Goal: Task Accomplishment & Management: Use online tool/utility

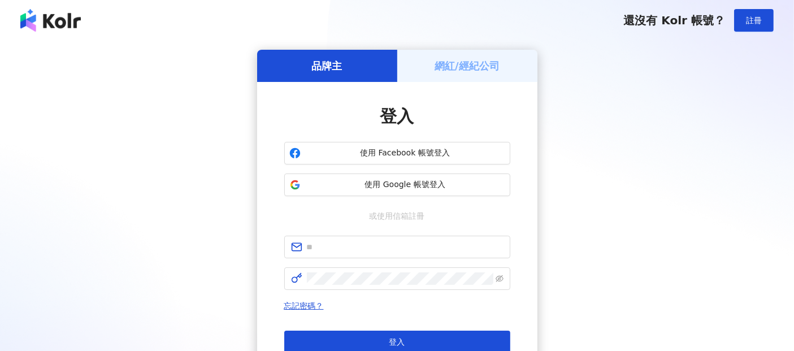
click at [469, 60] on h5 "網紅/經紀公司" at bounding box center [467, 66] width 65 height 14
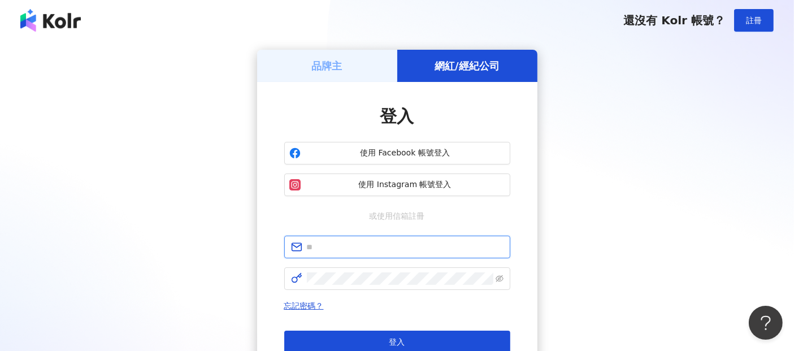
click at [375, 245] on input "text" at bounding box center [405, 247] width 197 height 12
type input "**********"
click at [413, 271] on span at bounding box center [397, 278] width 226 height 23
click button "登入" at bounding box center [397, 342] width 226 height 23
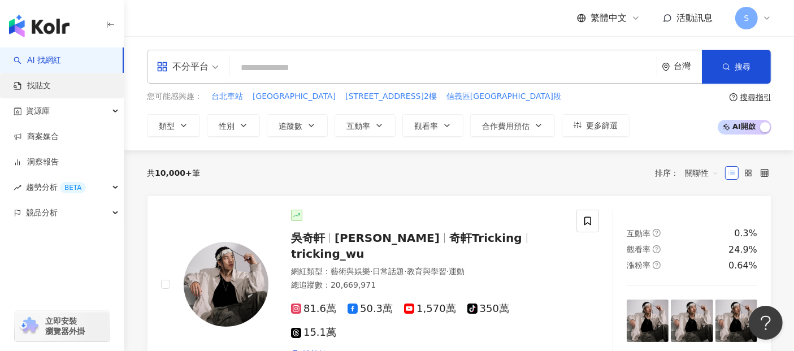
click at [45, 88] on link "找貼文" at bounding box center [32, 85] width 37 height 11
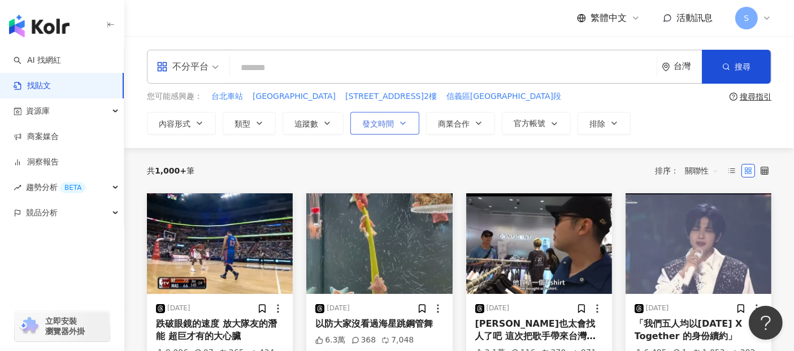
click at [402, 122] on icon "button" at bounding box center [403, 123] width 9 height 9
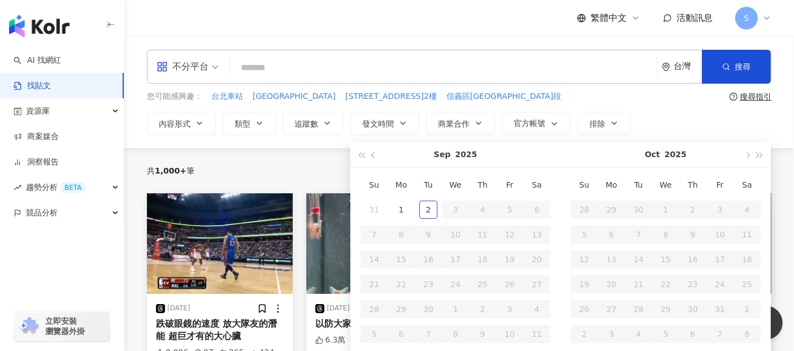
click at [651, 106] on div "不分平台 台灣 搜尋 您可能感興趣： [GEOGRAPHIC_DATA] [STREET_ADDRESS]2樓 [GEOGRAPHIC_DATA]忠孝東路五段…" at bounding box center [459, 92] width 670 height 85
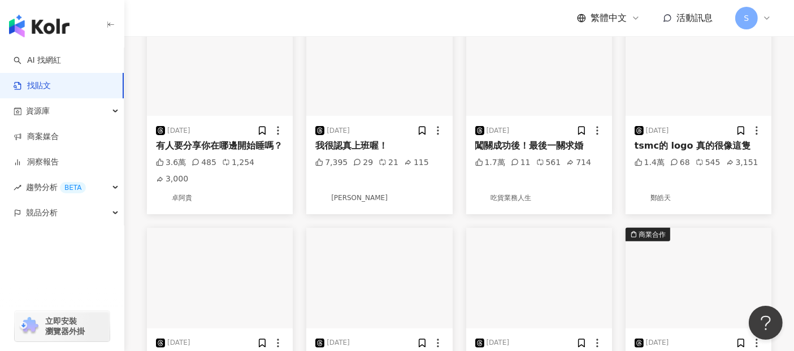
scroll to position [314, 0]
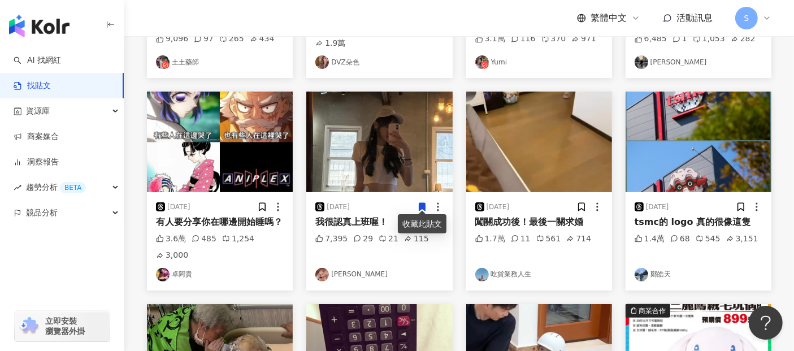
click at [792, 106] on div "共 1,000+ 筆 排序： 關聯性 [DATE] 跌破眼鏡的速度 放大隊友的潛能 超巨才有的大心臟 9,096 97 265 434 土土藥師 [DATE]…" at bounding box center [459, 214] width 670 height 761
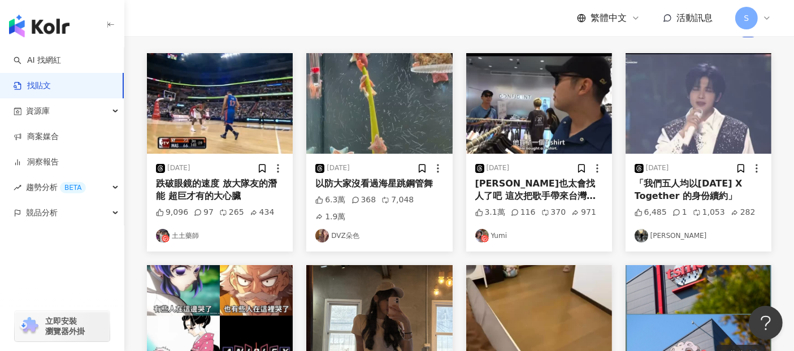
scroll to position [63, 0]
